Goal: Task Accomplishment & Management: Use online tool/utility

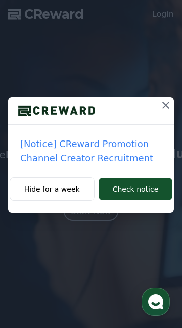
click at [168, 105] on icon at bounding box center [166, 105] width 12 height 12
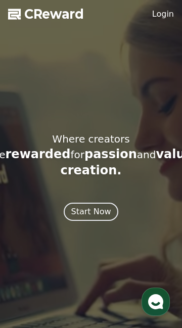
click at [158, 306] on use "button" at bounding box center [155, 301] width 15 height 15
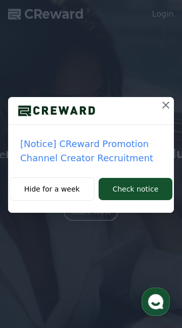
click at [167, 108] on icon at bounding box center [166, 105] width 12 height 12
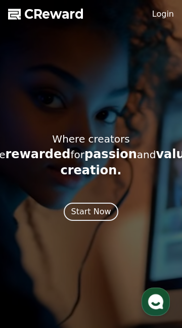
click at [98, 206] on div "Start Now" at bounding box center [91, 212] width 40 height 12
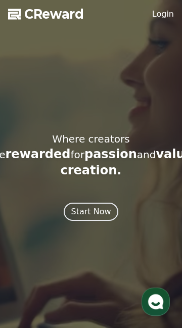
click at [167, 14] on link "Login" at bounding box center [163, 14] width 22 height 12
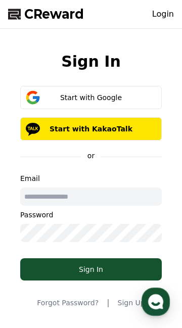
click at [114, 97] on div "Start with Google" at bounding box center [91, 97] width 112 height 10
